Goal: Task Accomplishment & Management: Use online tool/utility

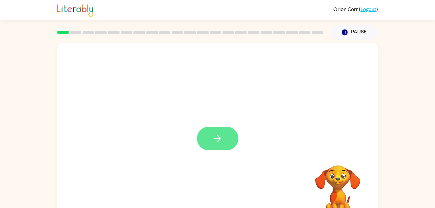
click at [227, 140] on button "button" at bounding box center [217, 139] width 41 height 24
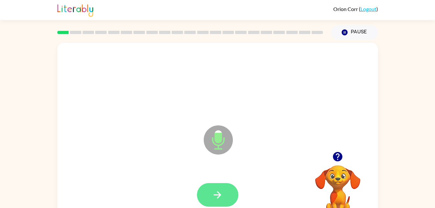
click at [224, 189] on button "button" at bounding box center [217, 195] width 41 height 24
click at [217, 190] on icon "button" at bounding box center [217, 194] width 11 height 11
click at [215, 184] on button "button" at bounding box center [217, 195] width 41 height 24
click at [219, 203] on button "button" at bounding box center [217, 195] width 41 height 24
click at [223, 200] on button "button" at bounding box center [217, 195] width 41 height 24
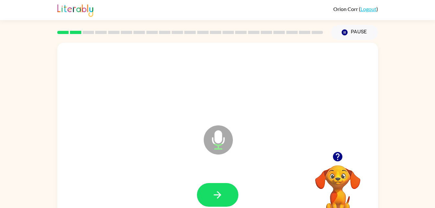
click at [219, 177] on div at bounding box center [218, 194] width 308 height 53
click at [220, 190] on icon "button" at bounding box center [217, 194] width 11 height 11
click at [220, 194] on icon "button" at bounding box center [217, 194] width 7 height 7
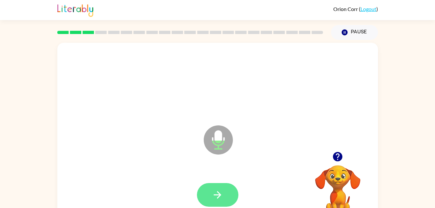
click at [221, 195] on icon "button" at bounding box center [217, 194] width 11 height 11
click at [223, 191] on button "button" at bounding box center [217, 195] width 41 height 24
click at [230, 193] on button "button" at bounding box center [217, 195] width 41 height 24
click at [232, 195] on button "button" at bounding box center [217, 195] width 41 height 24
click at [214, 186] on button "button" at bounding box center [217, 195] width 41 height 24
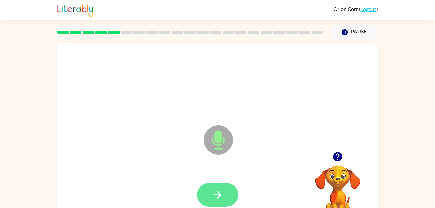
click at [213, 200] on button "button" at bounding box center [217, 195] width 41 height 24
click at [225, 205] on button "button" at bounding box center [217, 195] width 41 height 24
click at [220, 197] on icon "button" at bounding box center [217, 194] width 11 height 11
click at [212, 197] on icon "button" at bounding box center [217, 194] width 11 height 11
click at [220, 196] on icon "button" at bounding box center [217, 194] width 11 height 11
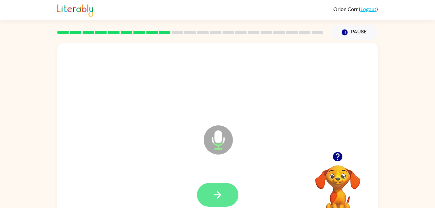
click at [213, 196] on icon "button" at bounding box center [217, 194] width 11 height 11
click at [218, 199] on icon "button" at bounding box center [217, 194] width 11 height 11
click at [218, 189] on icon "button" at bounding box center [217, 194] width 11 height 11
click at [228, 197] on button "button" at bounding box center [217, 195] width 41 height 24
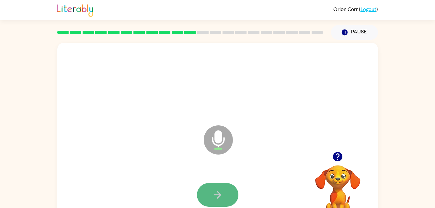
click at [221, 193] on icon "button" at bounding box center [217, 194] width 11 height 11
click at [227, 198] on button "button" at bounding box center [217, 195] width 41 height 24
click at [222, 188] on button "button" at bounding box center [217, 195] width 41 height 24
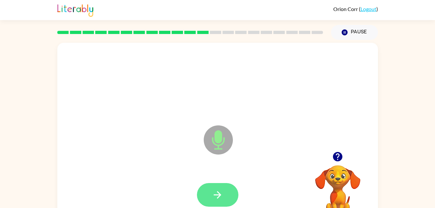
click at [216, 197] on icon "button" at bounding box center [217, 194] width 11 height 11
click at [220, 196] on icon "button" at bounding box center [217, 194] width 11 height 11
click at [216, 201] on button "button" at bounding box center [217, 195] width 41 height 24
click at [225, 197] on button "button" at bounding box center [217, 195] width 41 height 24
click at [226, 193] on button "button" at bounding box center [217, 195] width 41 height 24
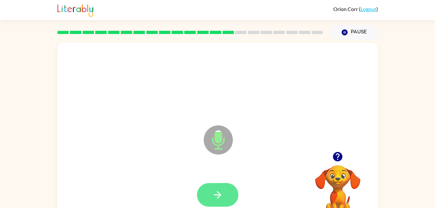
click at [218, 194] on icon "button" at bounding box center [217, 194] width 11 height 11
click at [219, 200] on button "button" at bounding box center [217, 195] width 41 height 24
click at [227, 201] on button "button" at bounding box center [217, 195] width 41 height 24
click at [221, 198] on icon "button" at bounding box center [217, 194] width 11 height 11
click at [238, 198] on button "button" at bounding box center [217, 195] width 41 height 24
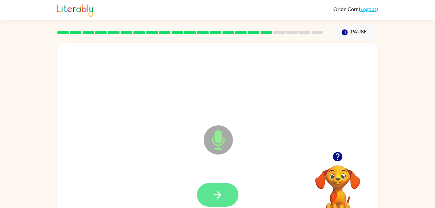
click at [217, 195] on icon "button" at bounding box center [217, 194] width 7 height 7
click at [230, 193] on button "button" at bounding box center [217, 195] width 41 height 24
click at [218, 201] on button "button" at bounding box center [217, 195] width 41 height 24
click at [219, 193] on icon "button" at bounding box center [217, 194] width 11 height 11
click at [221, 199] on icon "button" at bounding box center [217, 194] width 11 height 11
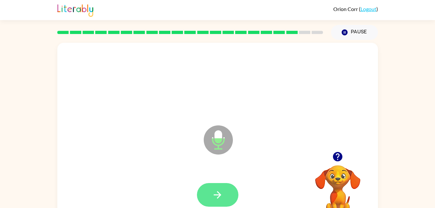
click at [220, 194] on icon "button" at bounding box center [217, 194] width 7 height 7
click at [231, 195] on button "button" at bounding box center [217, 195] width 41 height 24
click at [222, 196] on icon "button" at bounding box center [217, 194] width 11 height 11
click at [220, 186] on button "button" at bounding box center [217, 195] width 41 height 24
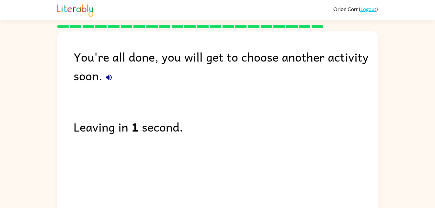
click at [90, 69] on div "You're all done, you will get to choose another activity soon." at bounding box center [225, 66] width 304 height 38
click at [84, 88] on div "You're all done, you will get to choose another activity soon. Leaving in 1 sec…" at bounding box center [217, 122] width 320 height 182
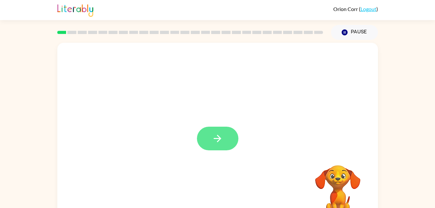
click at [214, 141] on icon "button" at bounding box center [217, 138] width 11 height 11
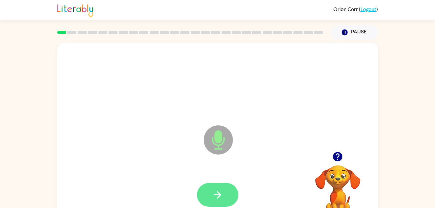
click at [207, 193] on button "button" at bounding box center [217, 195] width 41 height 24
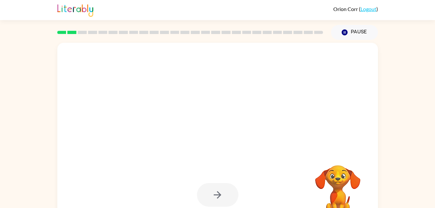
click at [223, 196] on div at bounding box center [217, 195] width 41 height 24
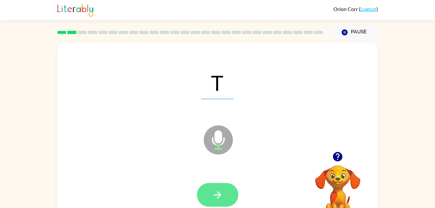
click at [215, 183] on button "button" at bounding box center [217, 195] width 41 height 24
click at [219, 194] on icon "button" at bounding box center [217, 194] width 7 height 7
click at [229, 188] on button "button" at bounding box center [217, 195] width 41 height 24
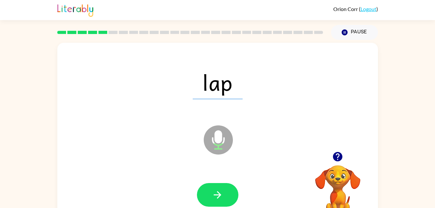
click at [214, 148] on icon at bounding box center [218, 139] width 29 height 29
click at [224, 197] on button "button" at bounding box center [217, 195] width 41 height 24
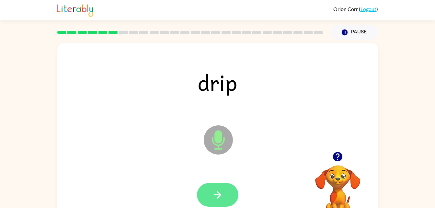
click at [222, 200] on button "button" at bounding box center [217, 195] width 41 height 24
click at [223, 192] on button "button" at bounding box center [217, 195] width 41 height 24
click at [230, 203] on button "button" at bounding box center [217, 195] width 41 height 24
click at [224, 200] on button "button" at bounding box center [217, 195] width 41 height 24
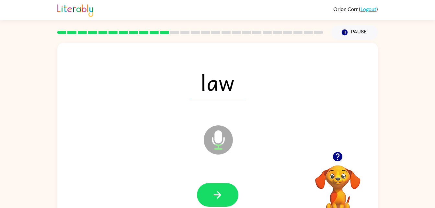
click at [230, 183] on div at bounding box center [217, 195] width 41 height 24
click at [216, 185] on button "button" at bounding box center [217, 195] width 41 height 24
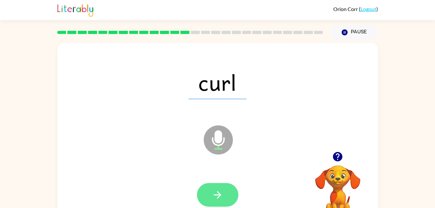
click at [207, 196] on button "button" at bounding box center [217, 195] width 41 height 24
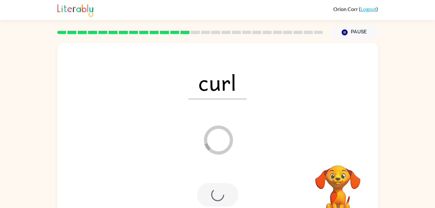
click at [221, 196] on div at bounding box center [217, 195] width 41 height 24
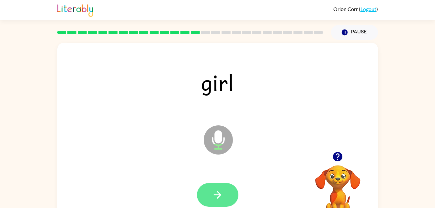
click at [219, 202] on button "button" at bounding box center [217, 195] width 41 height 24
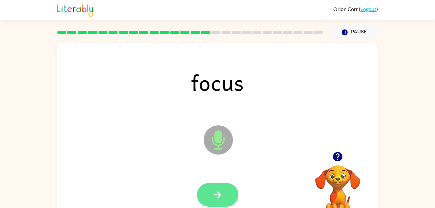
click at [212, 200] on button "button" at bounding box center [217, 195] width 41 height 24
click at [221, 197] on icon "button" at bounding box center [217, 194] width 11 height 11
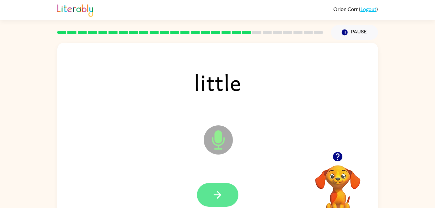
click at [222, 193] on icon "button" at bounding box center [217, 194] width 11 height 11
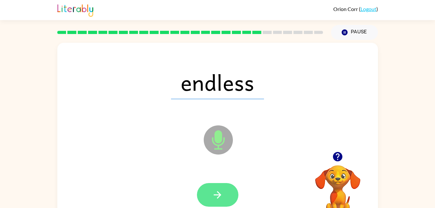
click at [226, 191] on button "button" at bounding box center [217, 195] width 41 height 24
click at [219, 203] on button "button" at bounding box center [217, 195] width 41 height 24
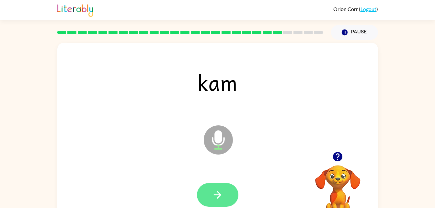
click at [225, 200] on button "button" at bounding box center [217, 195] width 41 height 24
click at [211, 188] on button "button" at bounding box center [217, 195] width 41 height 24
click at [220, 201] on button "button" at bounding box center [217, 195] width 41 height 24
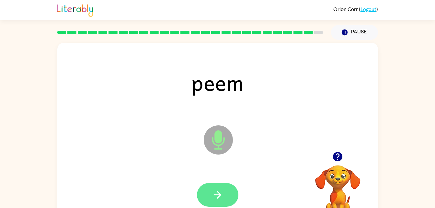
click at [230, 195] on button "button" at bounding box center [217, 195] width 41 height 24
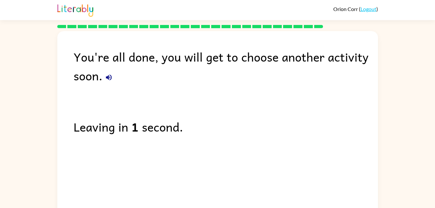
click at [112, 79] on icon "button" at bounding box center [109, 77] width 8 height 8
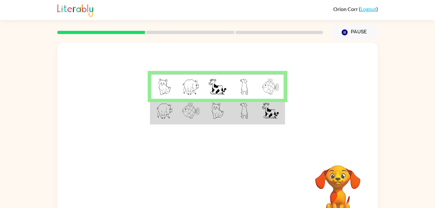
click at [181, 118] on td at bounding box center [190, 111] width 27 height 25
click at [196, 111] on img at bounding box center [190, 111] width 17 height 16
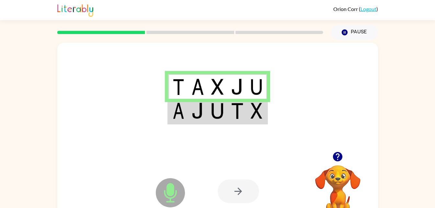
click at [186, 120] on td at bounding box center [178, 111] width 20 height 25
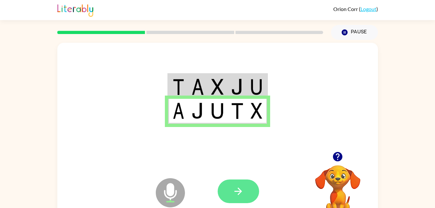
click at [243, 197] on button "button" at bounding box center [238, 191] width 41 height 24
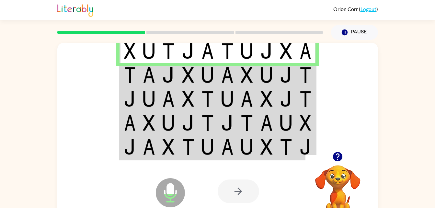
click at [160, 77] on td at bounding box center [169, 75] width 20 height 24
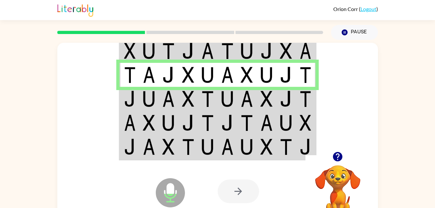
click at [197, 101] on td at bounding box center [188, 99] width 20 height 24
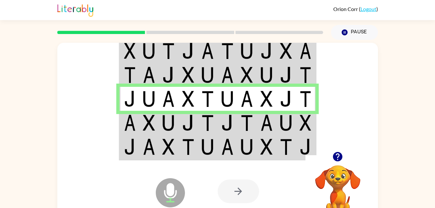
click at [153, 118] on img at bounding box center [149, 123] width 12 height 16
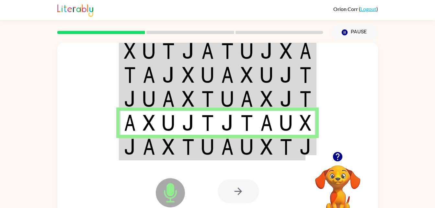
click at [135, 150] on img at bounding box center [130, 147] width 12 height 16
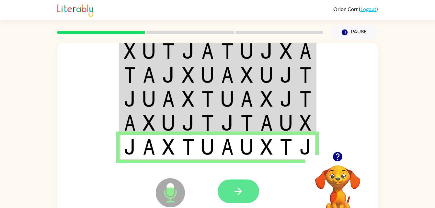
click at [239, 192] on icon "button" at bounding box center [237, 190] width 11 height 11
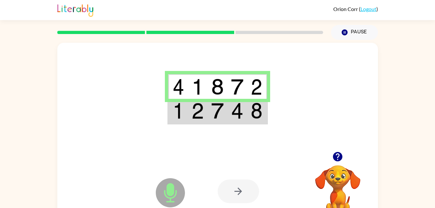
click at [235, 123] on td at bounding box center [237, 111] width 20 height 25
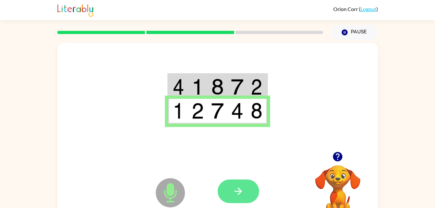
click at [257, 196] on button "button" at bounding box center [238, 191] width 41 height 24
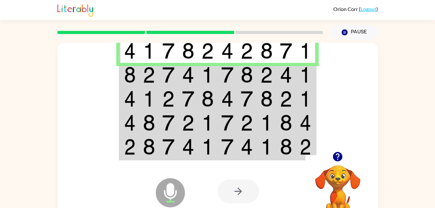
click at [183, 75] on img at bounding box center [188, 75] width 12 height 16
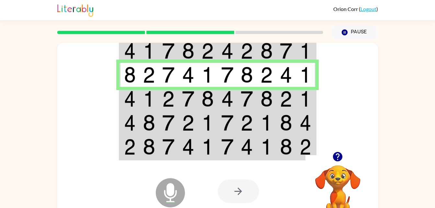
click at [160, 101] on td at bounding box center [169, 99] width 20 height 24
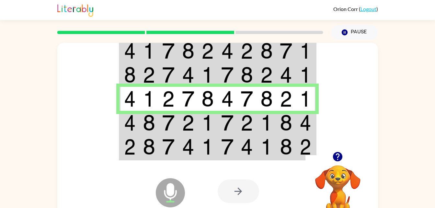
click at [193, 124] on img at bounding box center [188, 123] width 12 height 16
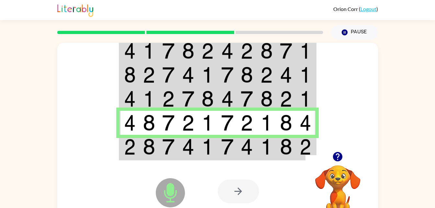
click at [164, 146] on img at bounding box center [168, 147] width 12 height 16
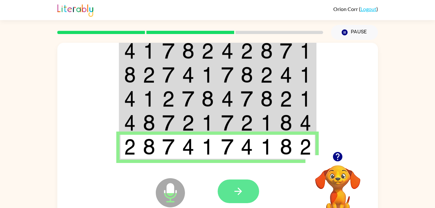
click at [240, 187] on icon "button" at bounding box center [237, 190] width 11 height 11
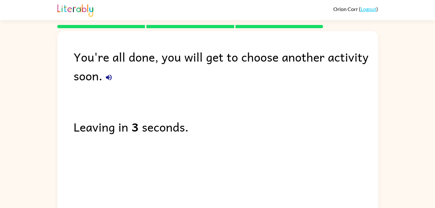
click at [109, 75] on icon "button" at bounding box center [109, 77] width 8 height 8
